Goal: Find specific page/section: Find specific page/section

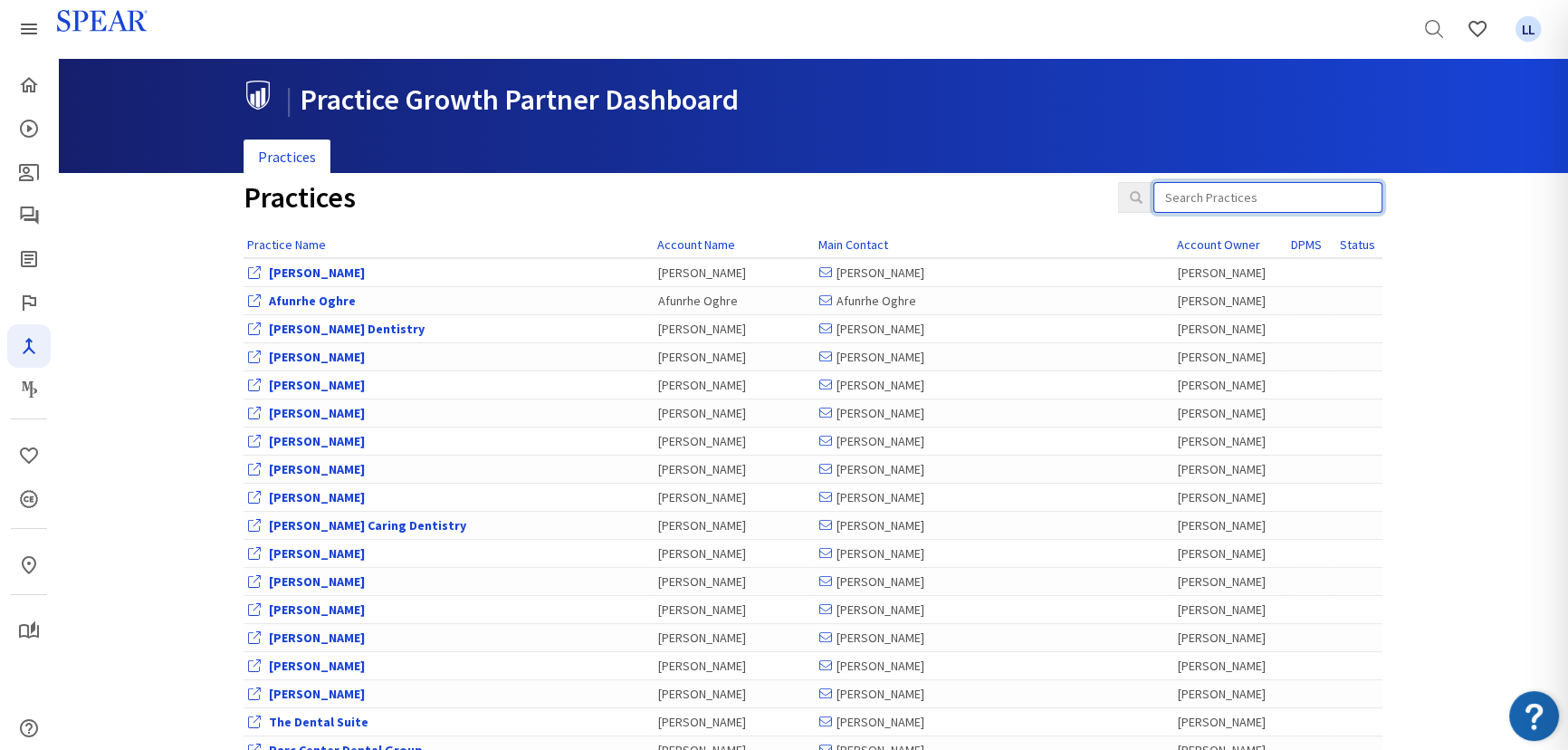
click at [1190, 195] on input "search" at bounding box center [1268, 197] width 229 height 30
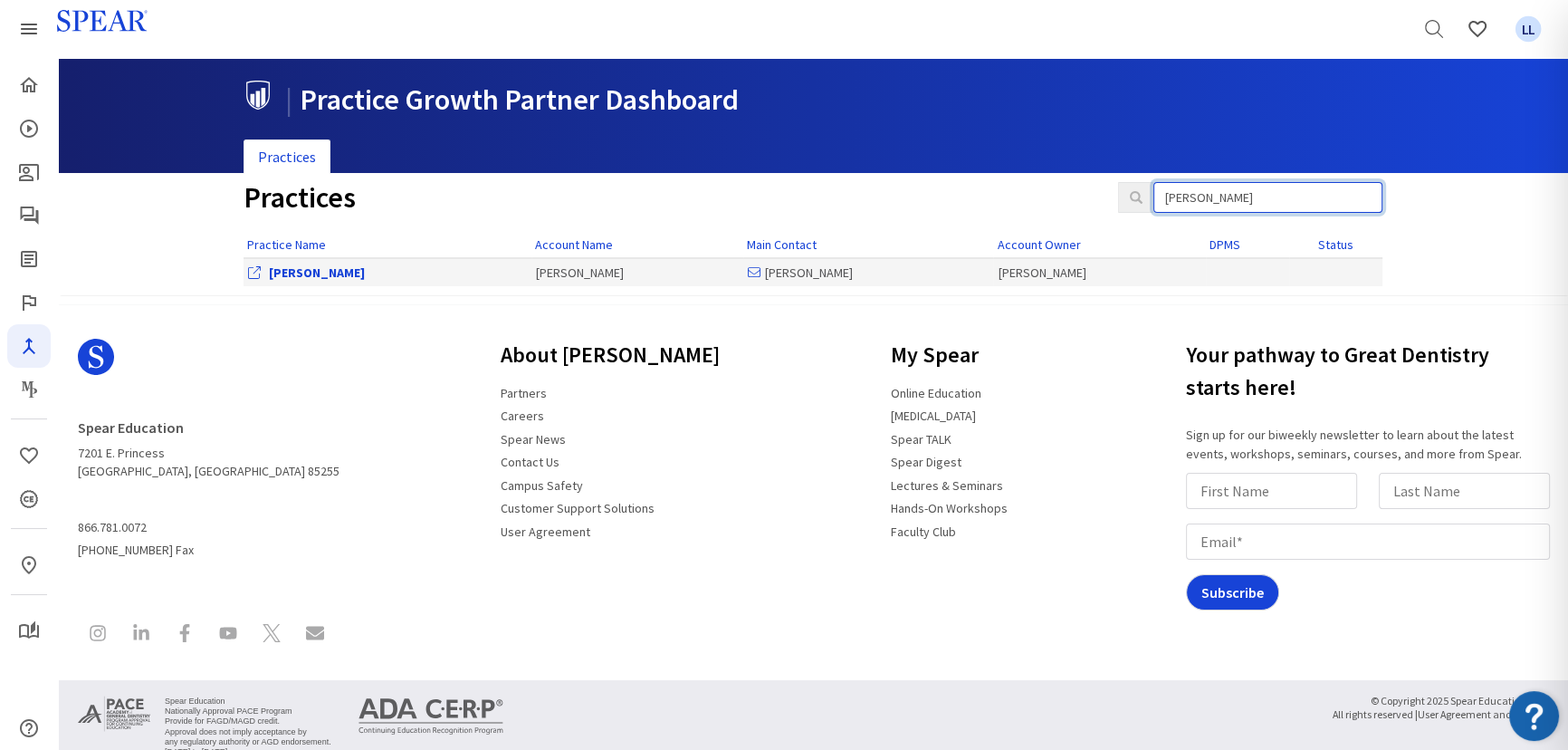
type input "[PERSON_NAME]"
click at [310, 275] on link "[PERSON_NAME]" at bounding box center [317, 272] width 96 height 17
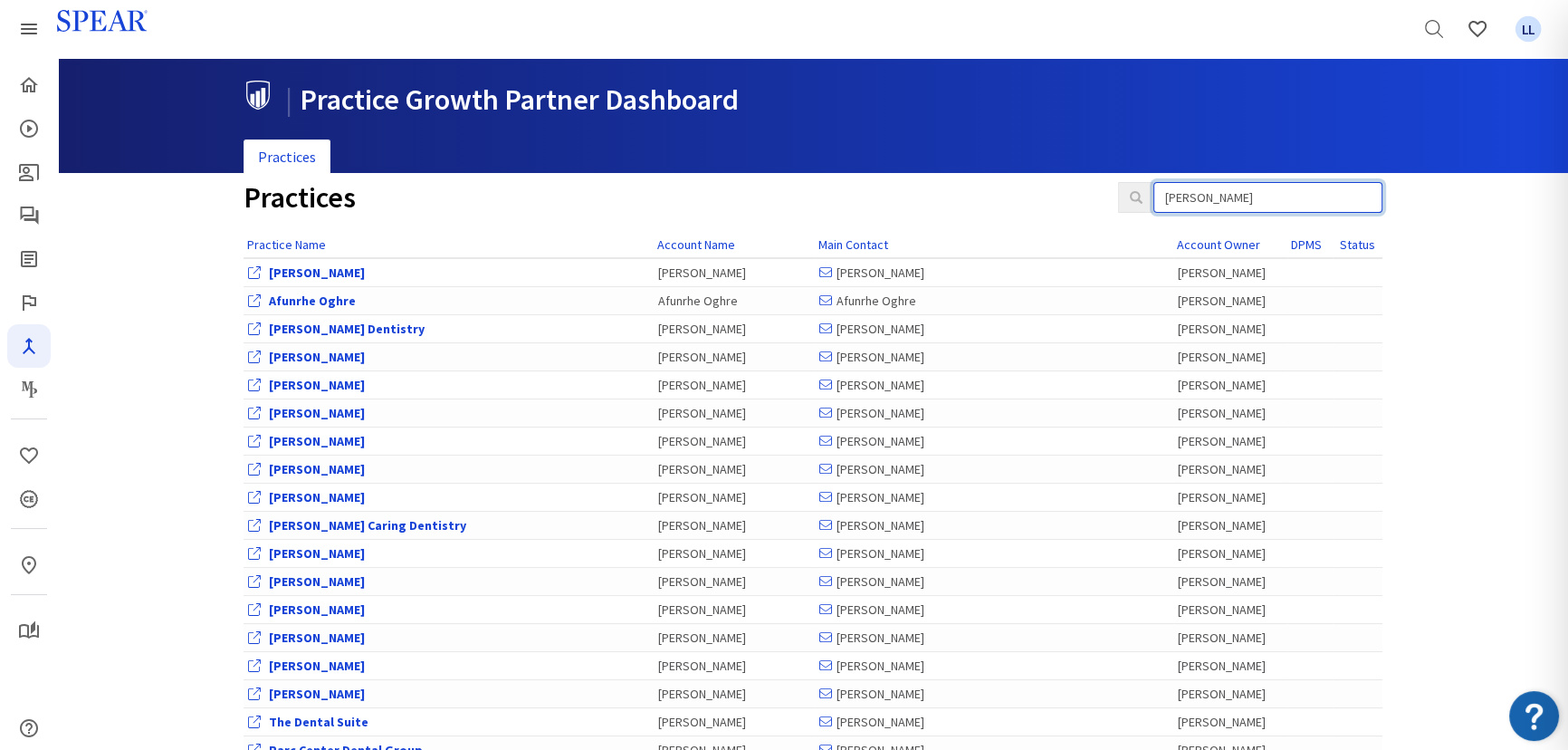
click at [1214, 197] on input "[PERSON_NAME]" at bounding box center [1268, 197] width 229 height 30
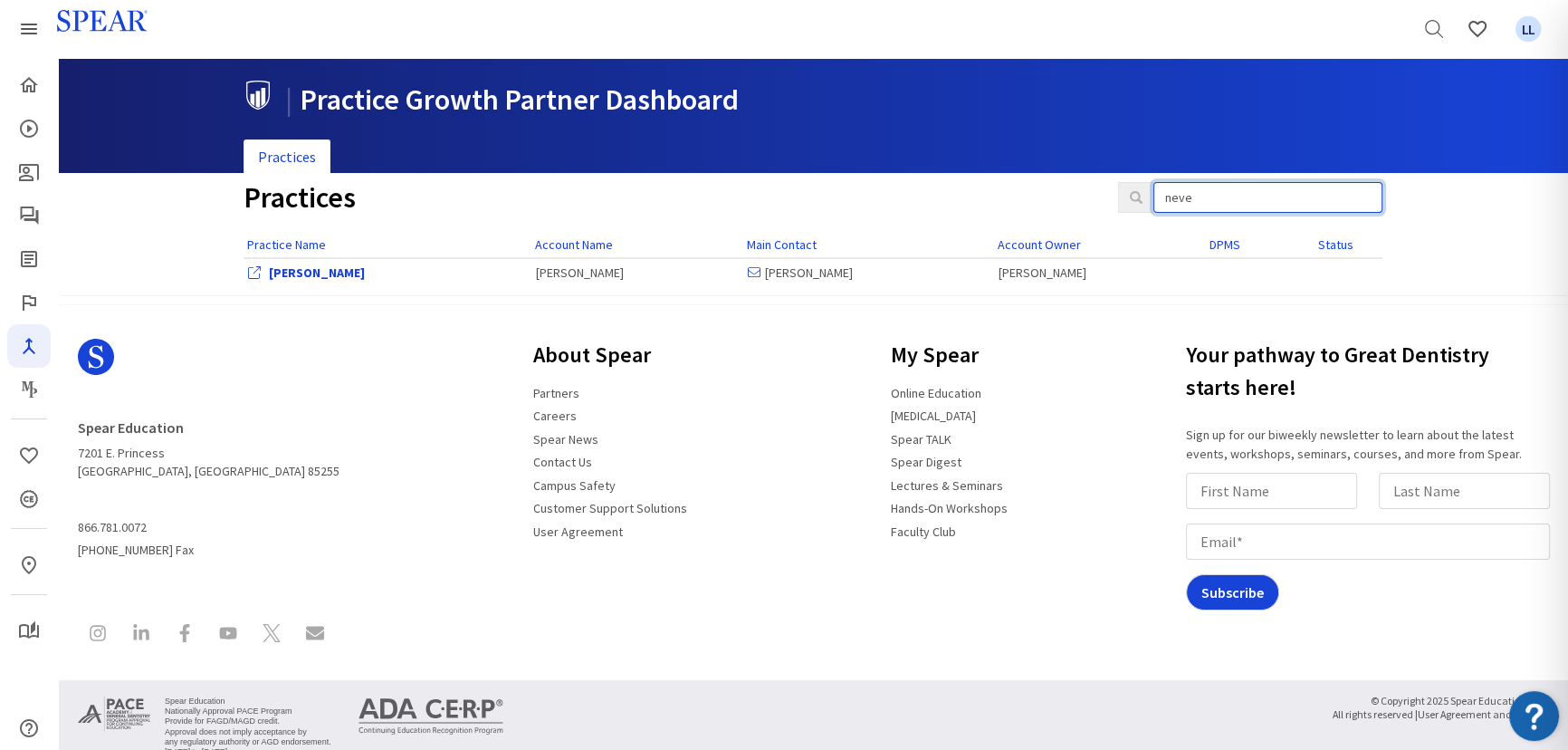
type input "neve"
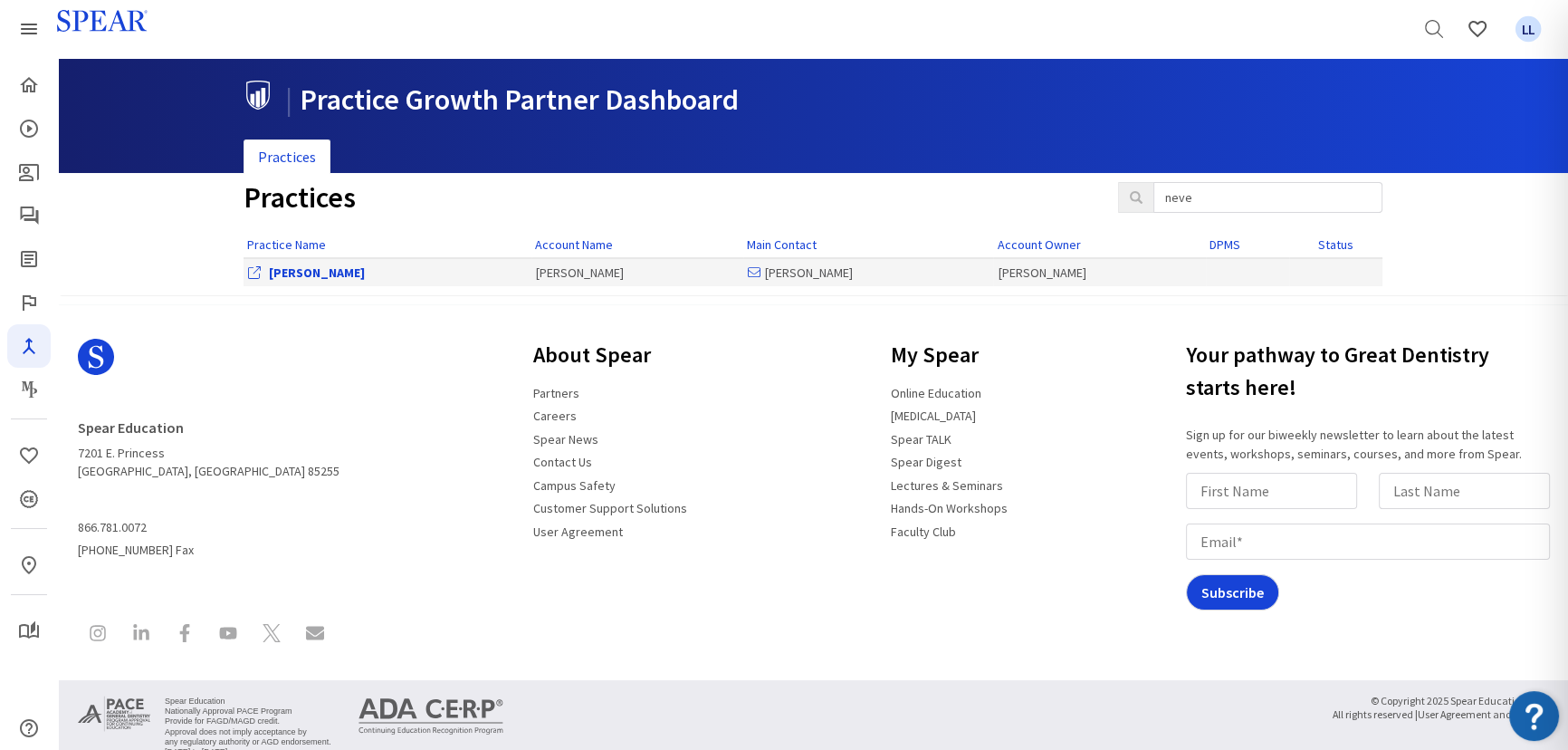
click at [276, 267] on link "[PERSON_NAME]" at bounding box center [317, 272] width 96 height 17
